Goal: Find specific page/section: Find specific page/section

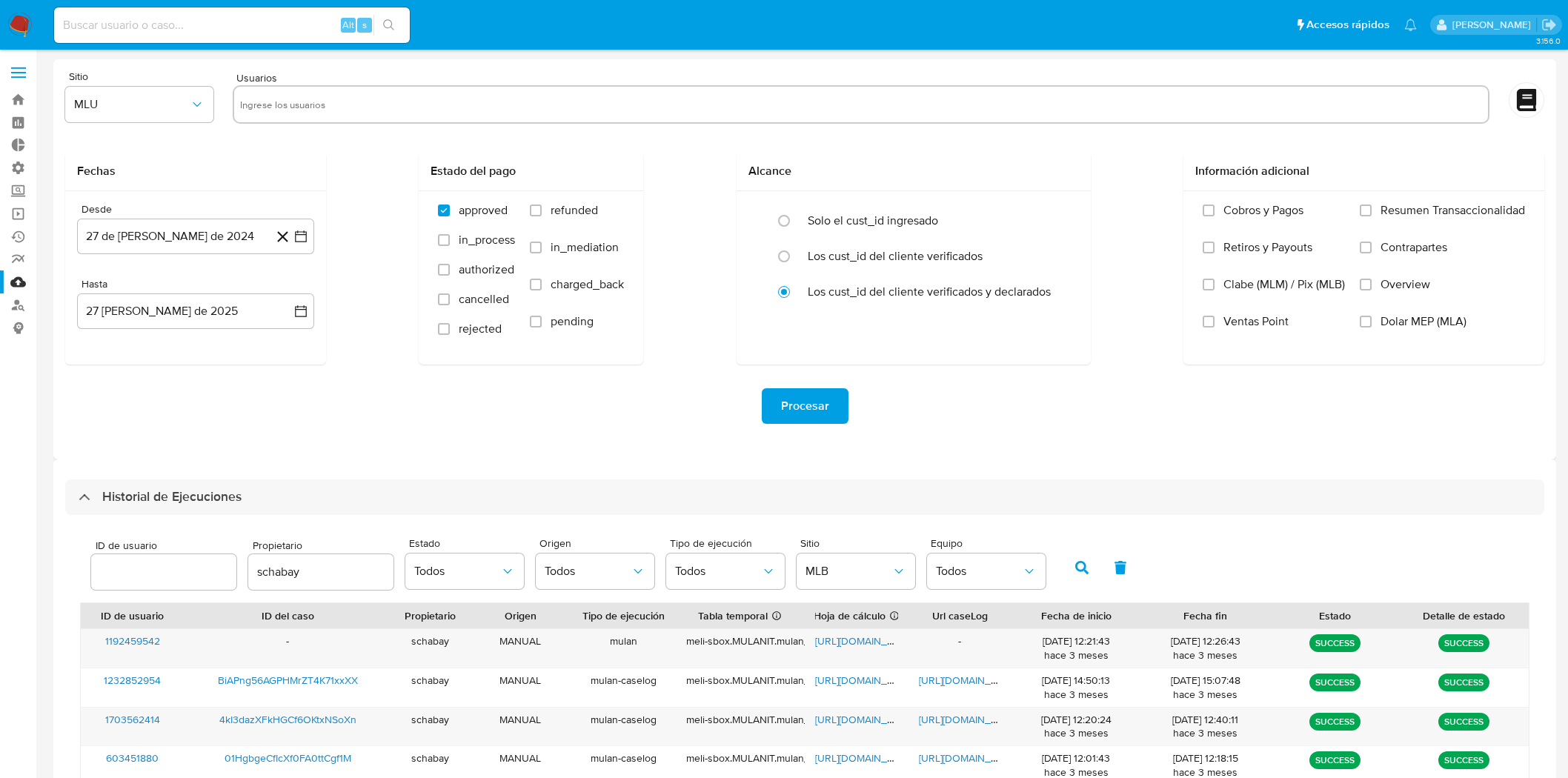
select select "10"
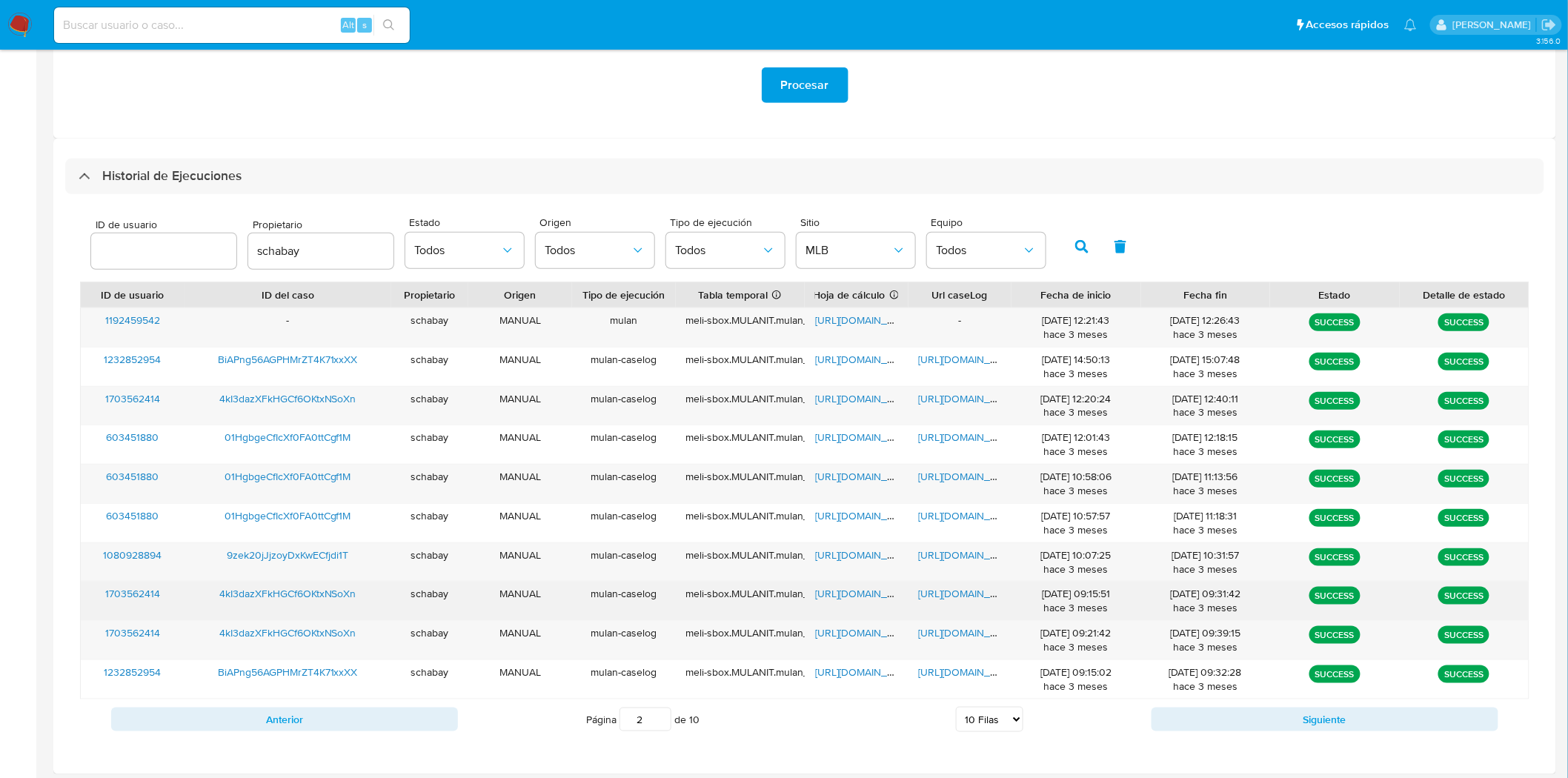
scroll to position [327, 0]
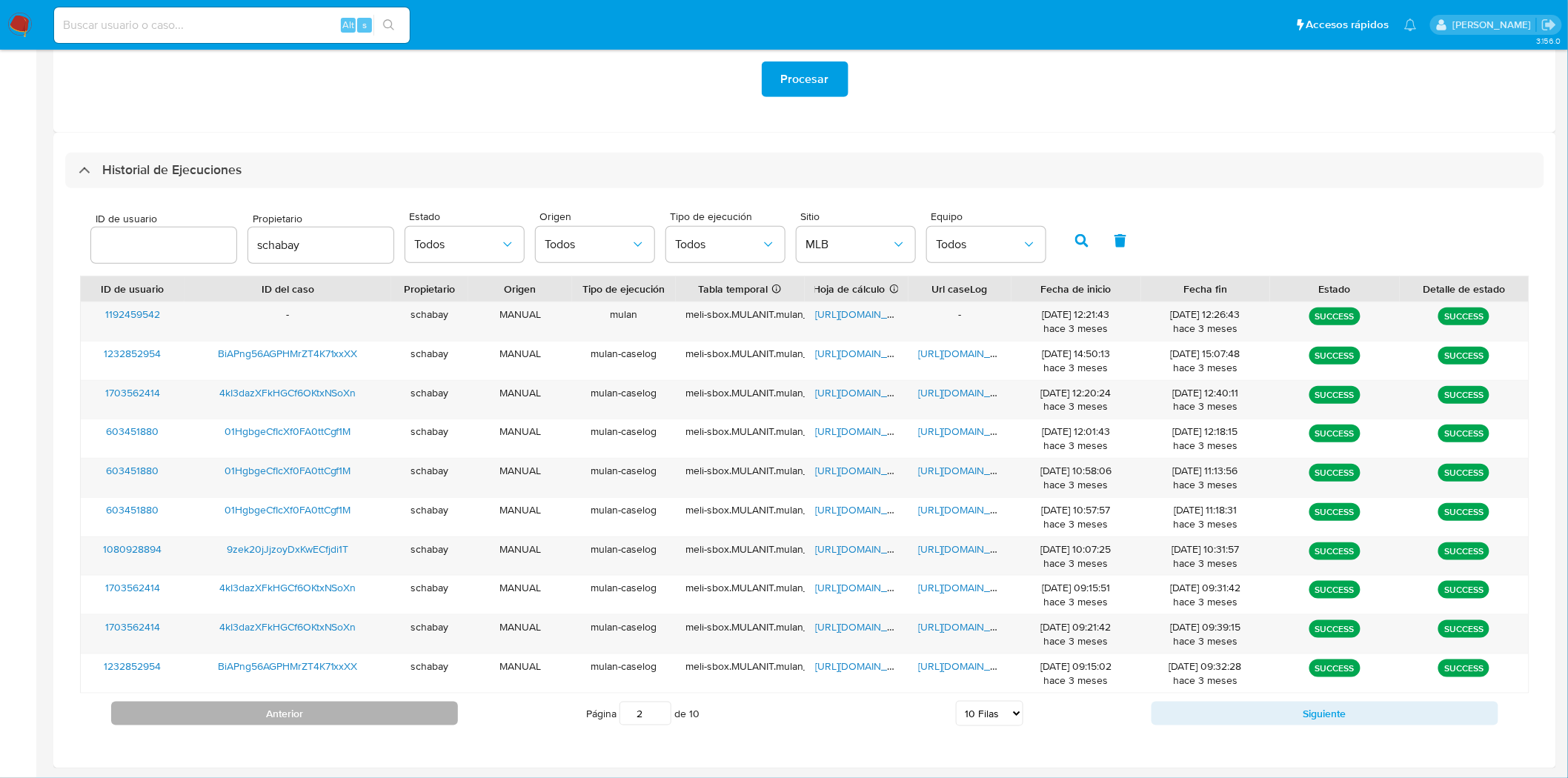
click at [398, 715] on button "Anterior" at bounding box center [285, 712] width 347 height 23
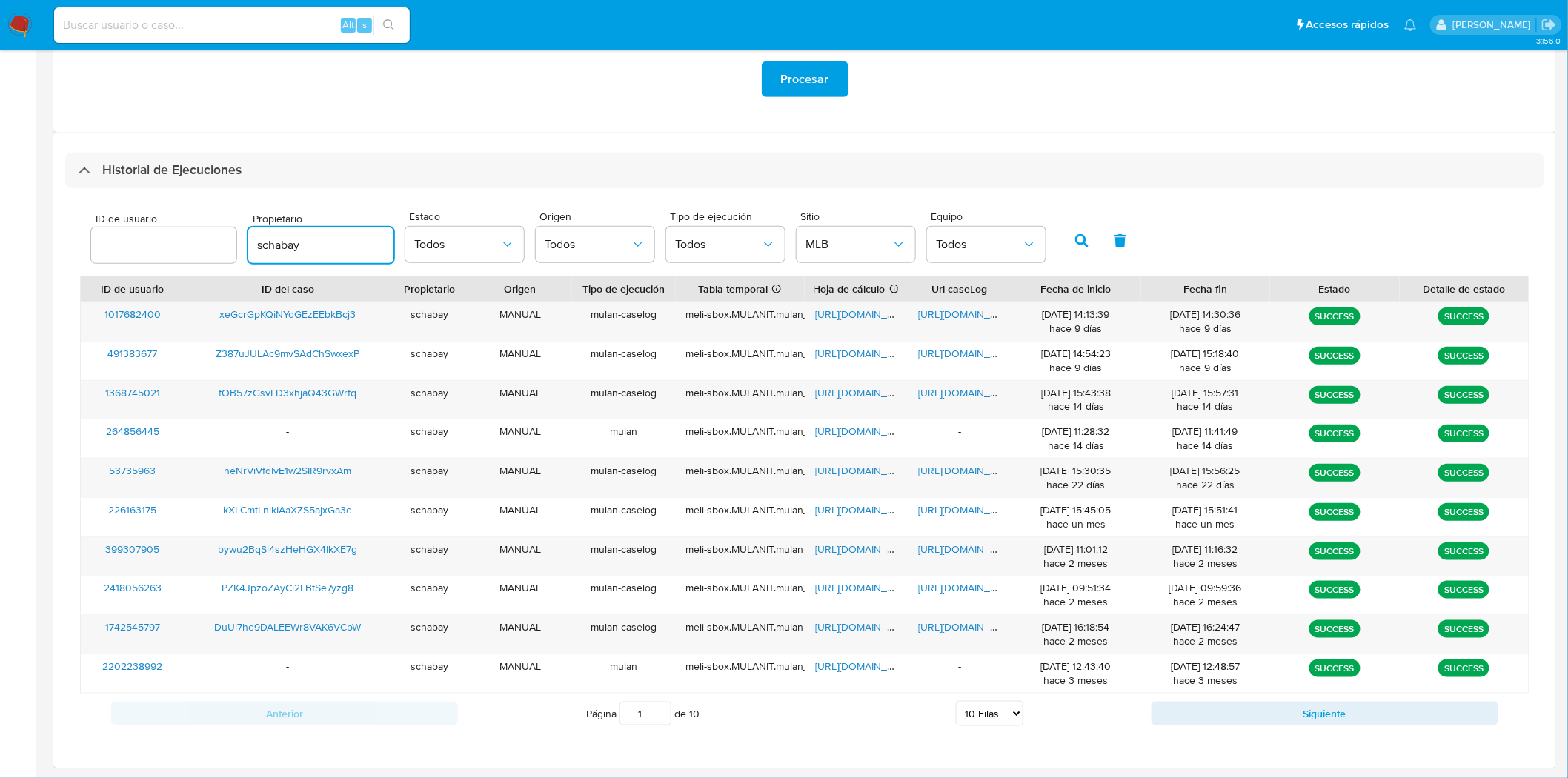
click at [331, 250] on input "schabay" at bounding box center [321, 245] width 145 height 20
drag, startPoint x: 331, startPoint y: 250, endPoint x: 228, endPoint y: 238, distance: 103.7
click at [228, 238] on div "ID de usuario Propietario schabay Estado Todos Origen Todos Tipo de ejecución T…" at bounding box center [568, 239] width 970 height 57
click at [900, 246] on button "MLB" at bounding box center [856, 245] width 118 height 36
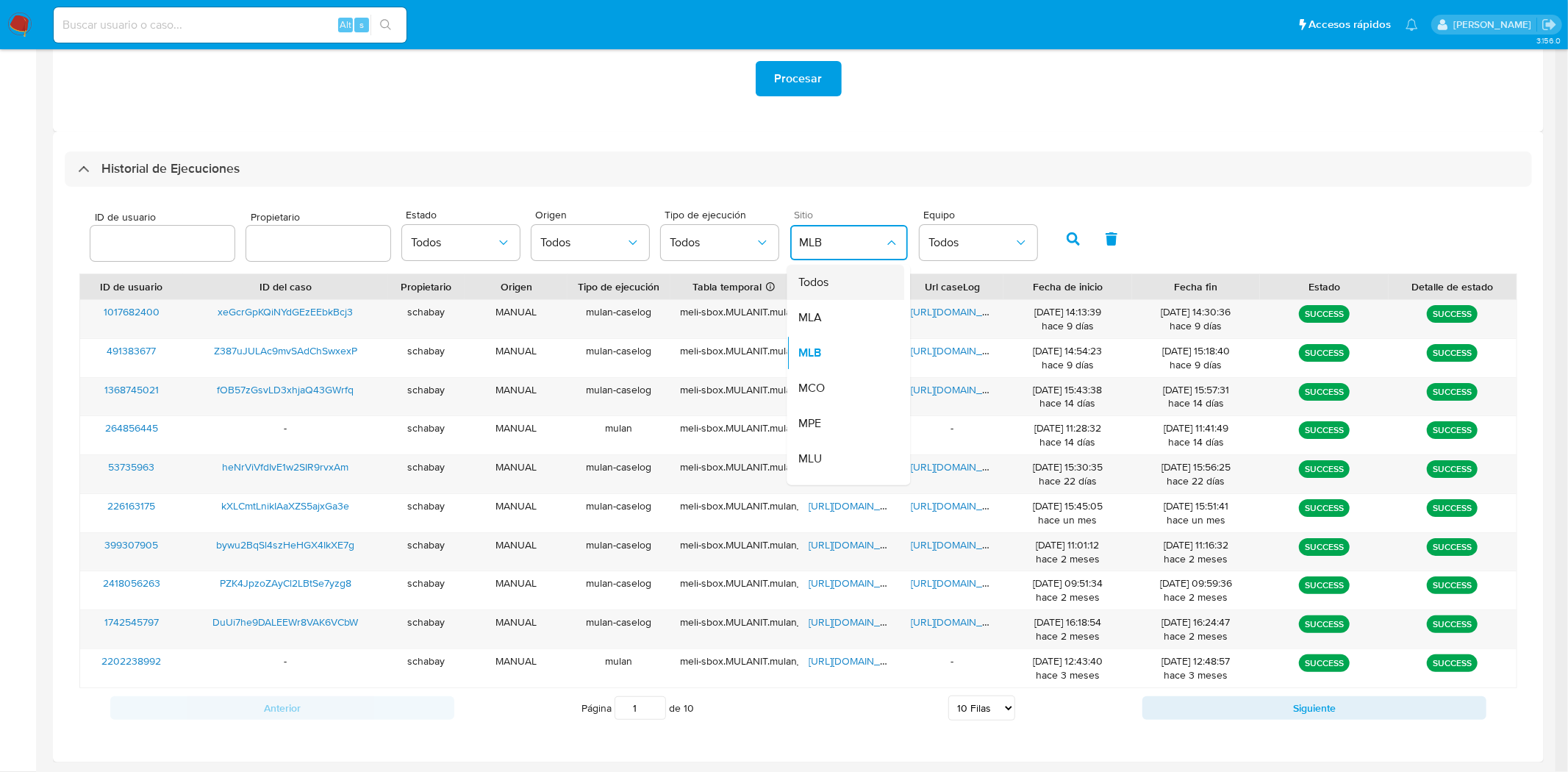
click at [860, 282] on div "Todos" at bounding box center [842, 283] width 86 height 35
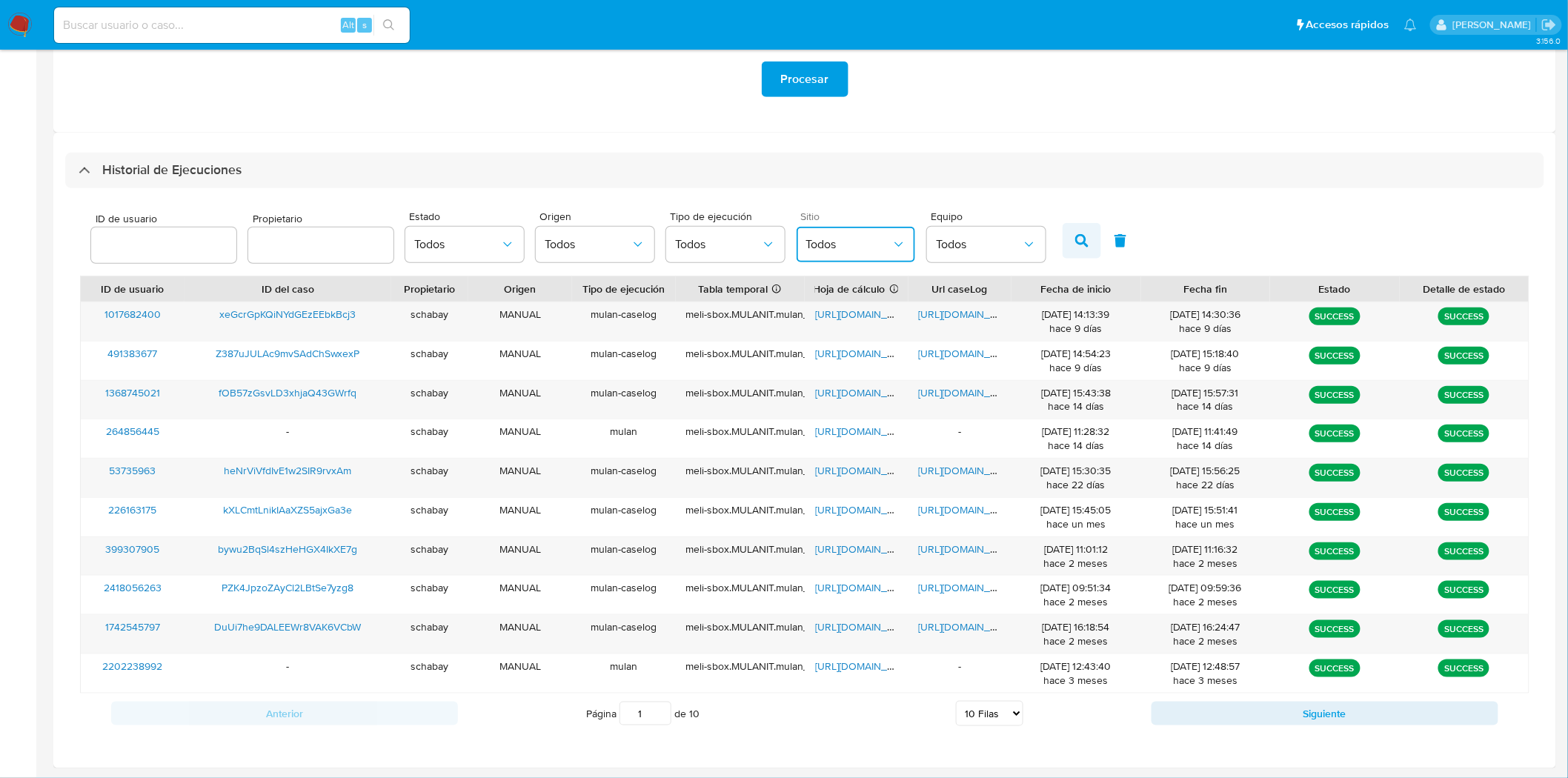
click at [1063, 249] on button "button" at bounding box center [1081, 241] width 38 height 36
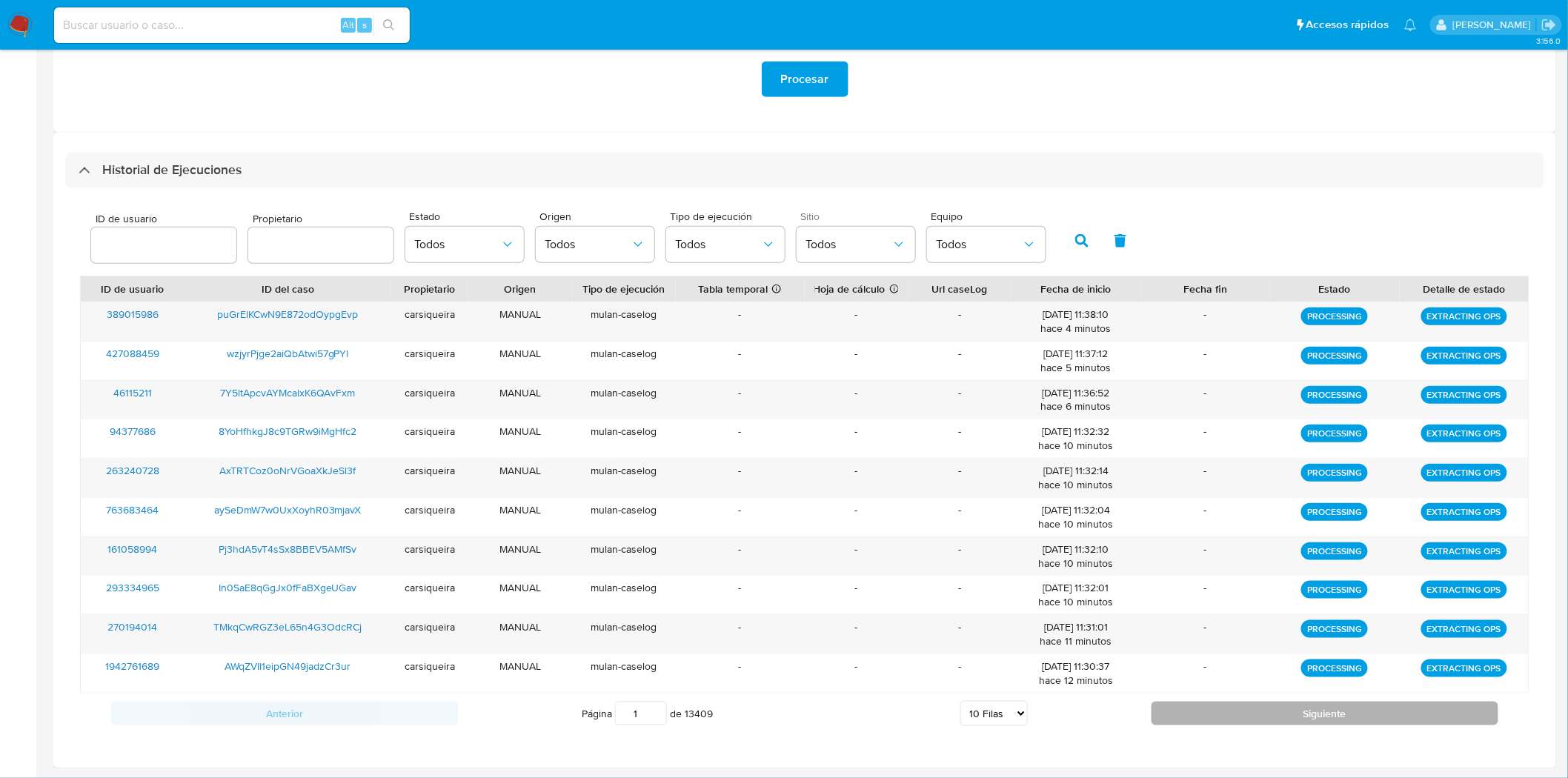
click at [1202, 709] on button "Siguiente" at bounding box center [1325, 712] width 347 height 23
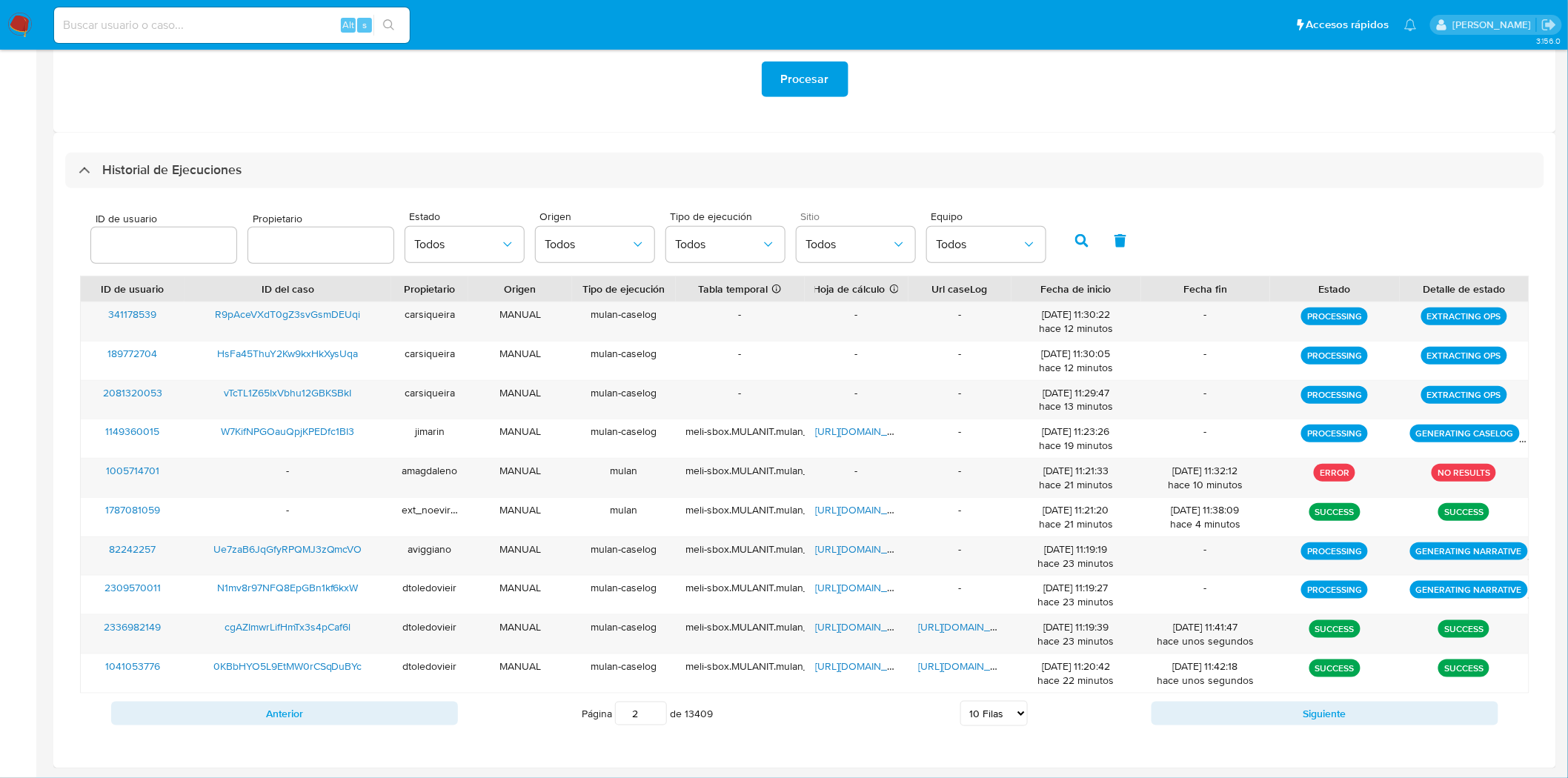
click at [269, 252] on input "text" at bounding box center [321, 245] width 145 height 20
type input "schabay"
drag, startPoint x: 857, startPoint y: 235, endPoint x: 858, endPoint y: 255, distance: 20.0
click at [857, 235] on button "Todos" at bounding box center [856, 245] width 118 height 36
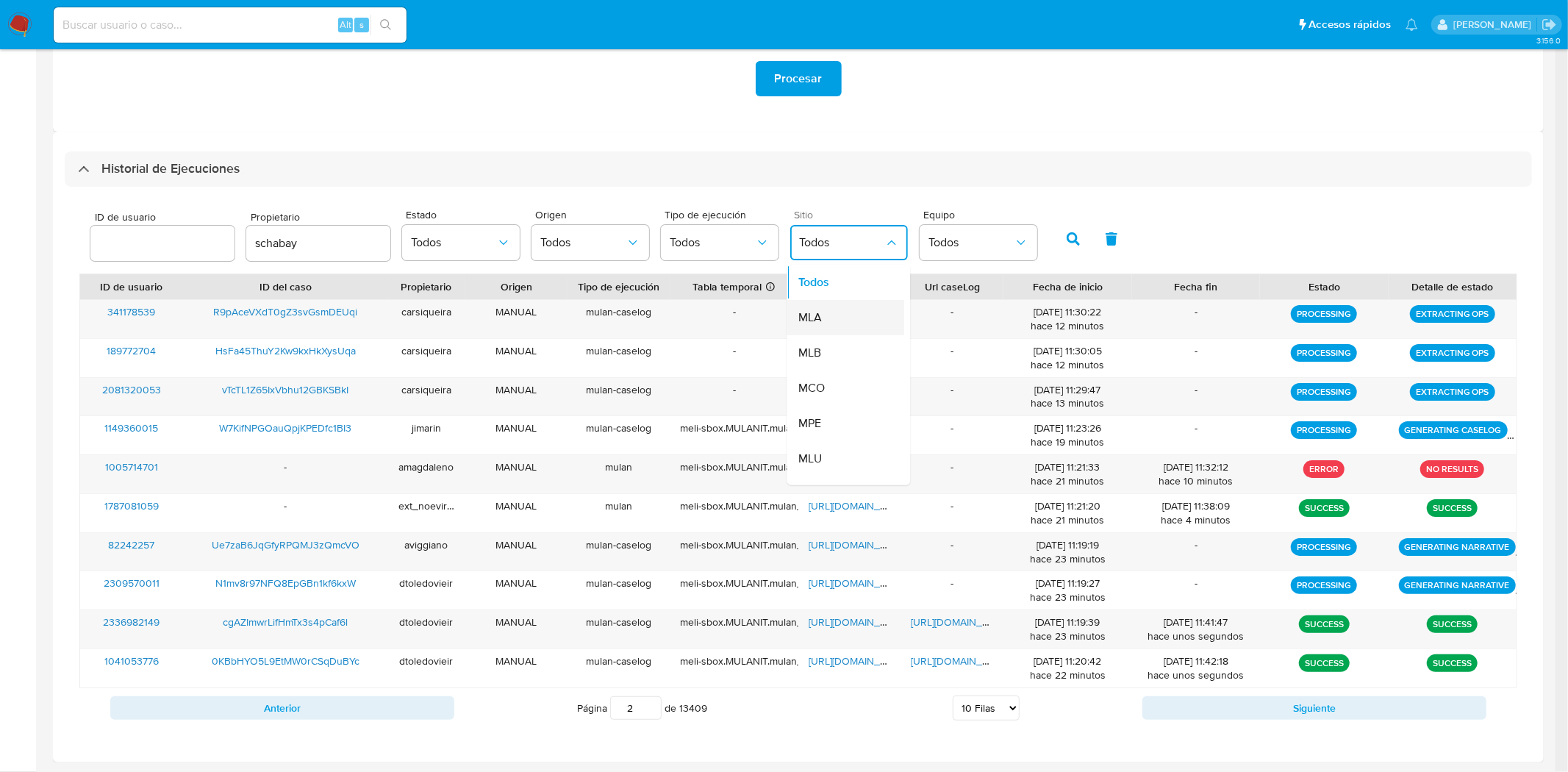
click at [832, 313] on div "MLA" at bounding box center [842, 317] width 86 height 35
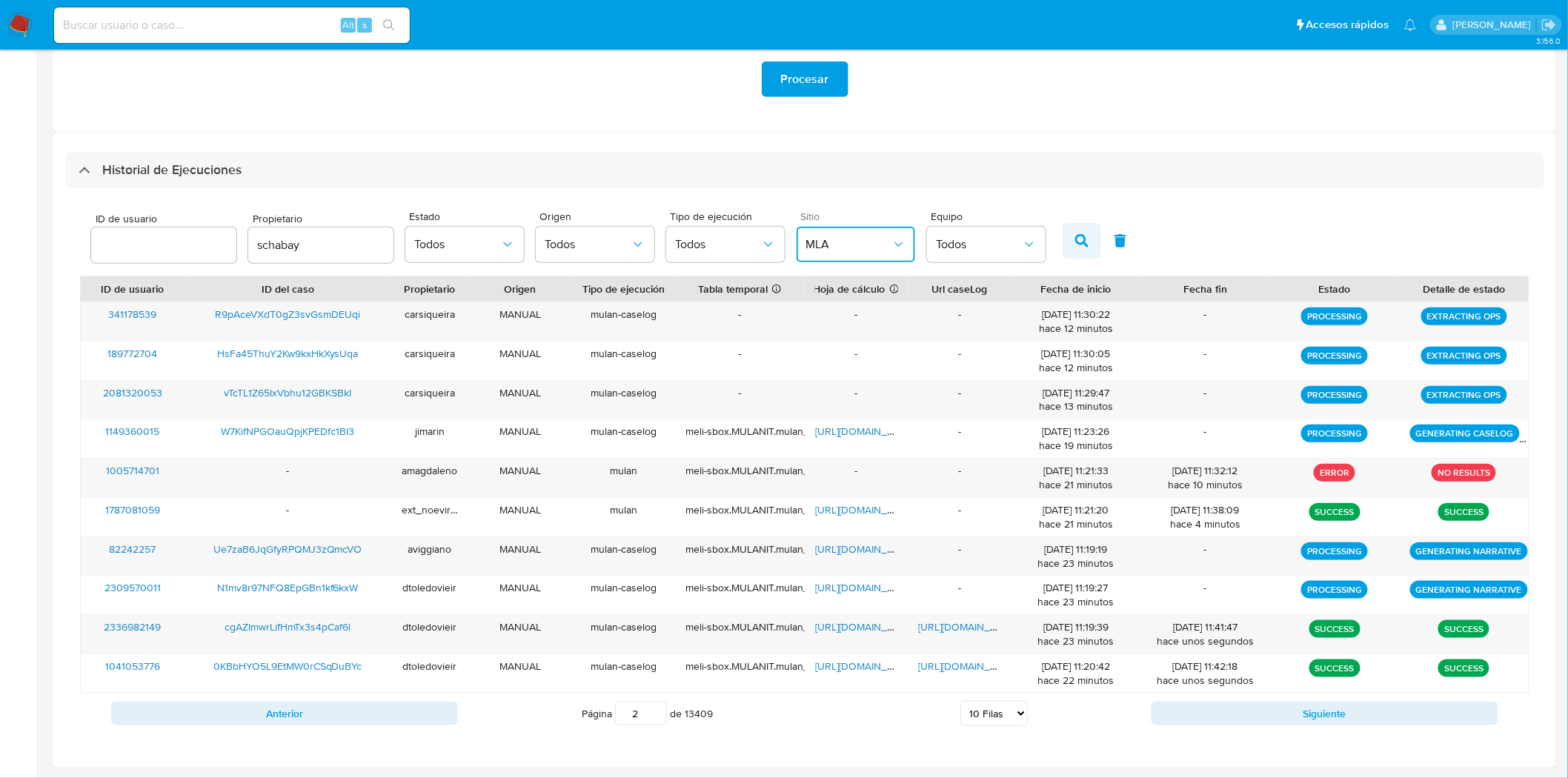
click at [1076, 246] on icon "button" at bounding box center [1082, 241] width 13 height 13
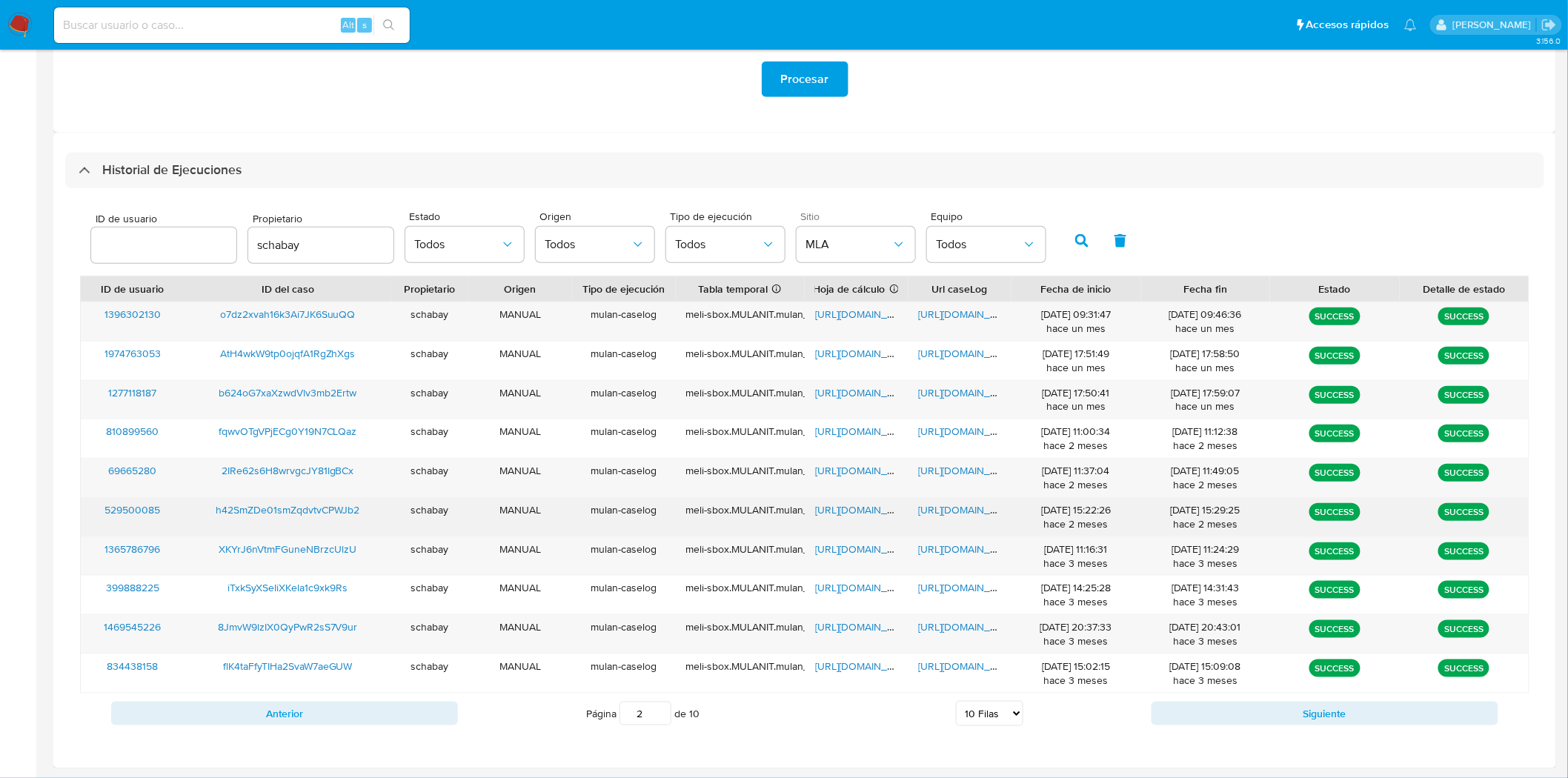
click at [935, 514] on span "[URL][DOMAIN_NAME]" at bounding box center [970, 510] width 102 height 15
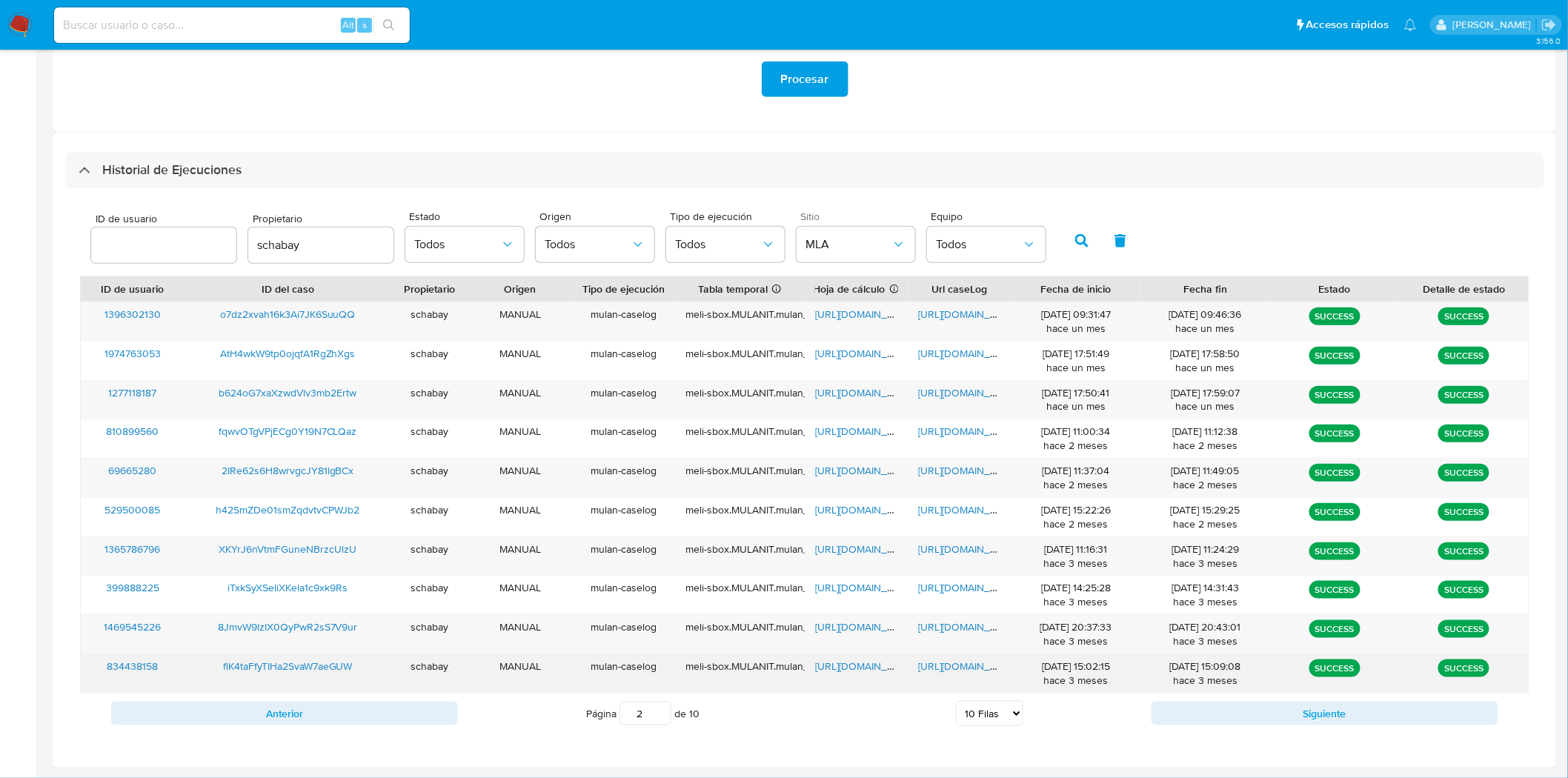
click at [978, 673] on span "[URL][DOMAIN_NAME]" at bounding box center [970, 666] width 102 height 15
